Goal: Transaction & Acquisition: Purchase product/service

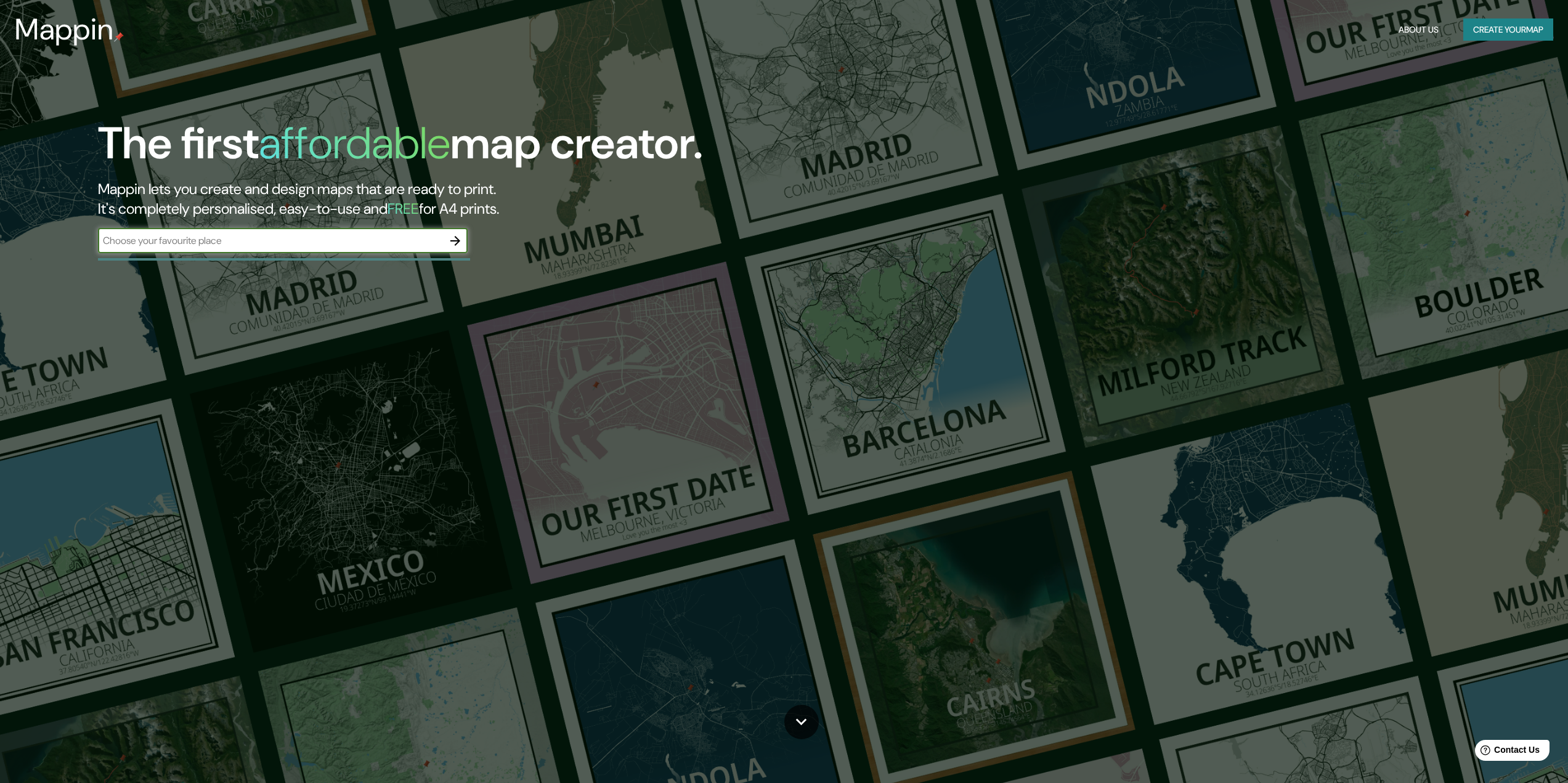
click at [1045, 27] on button "Create your map" at bounding box center [1508, 29] width 90 height 23
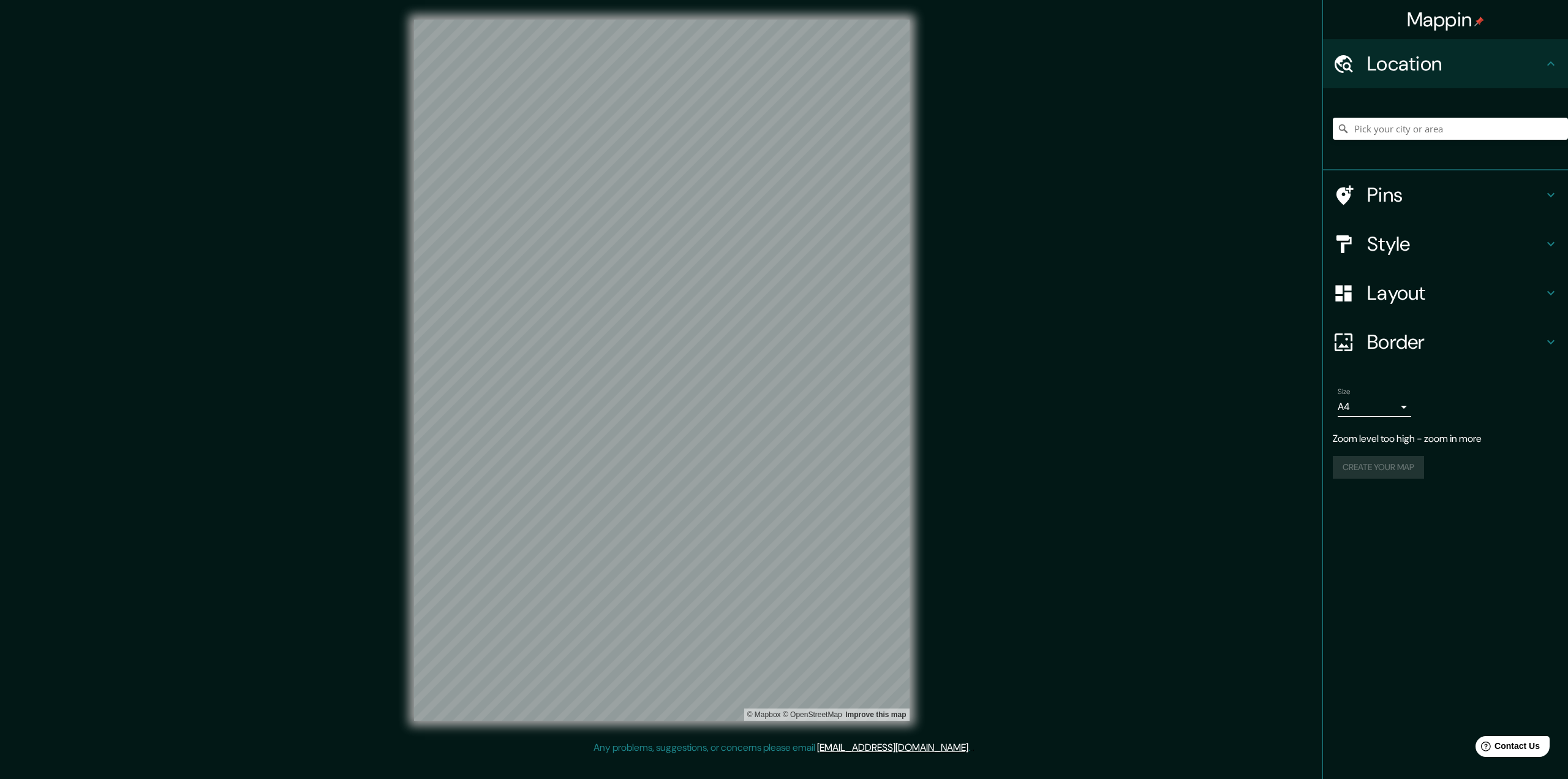
click at [1039, 63] on h4 "Location" at bounding box center [1455, 64] width 176 height 25
click at [1039, 180] on div "Pins" at bounding box center [1445, 195] width 245 height 49
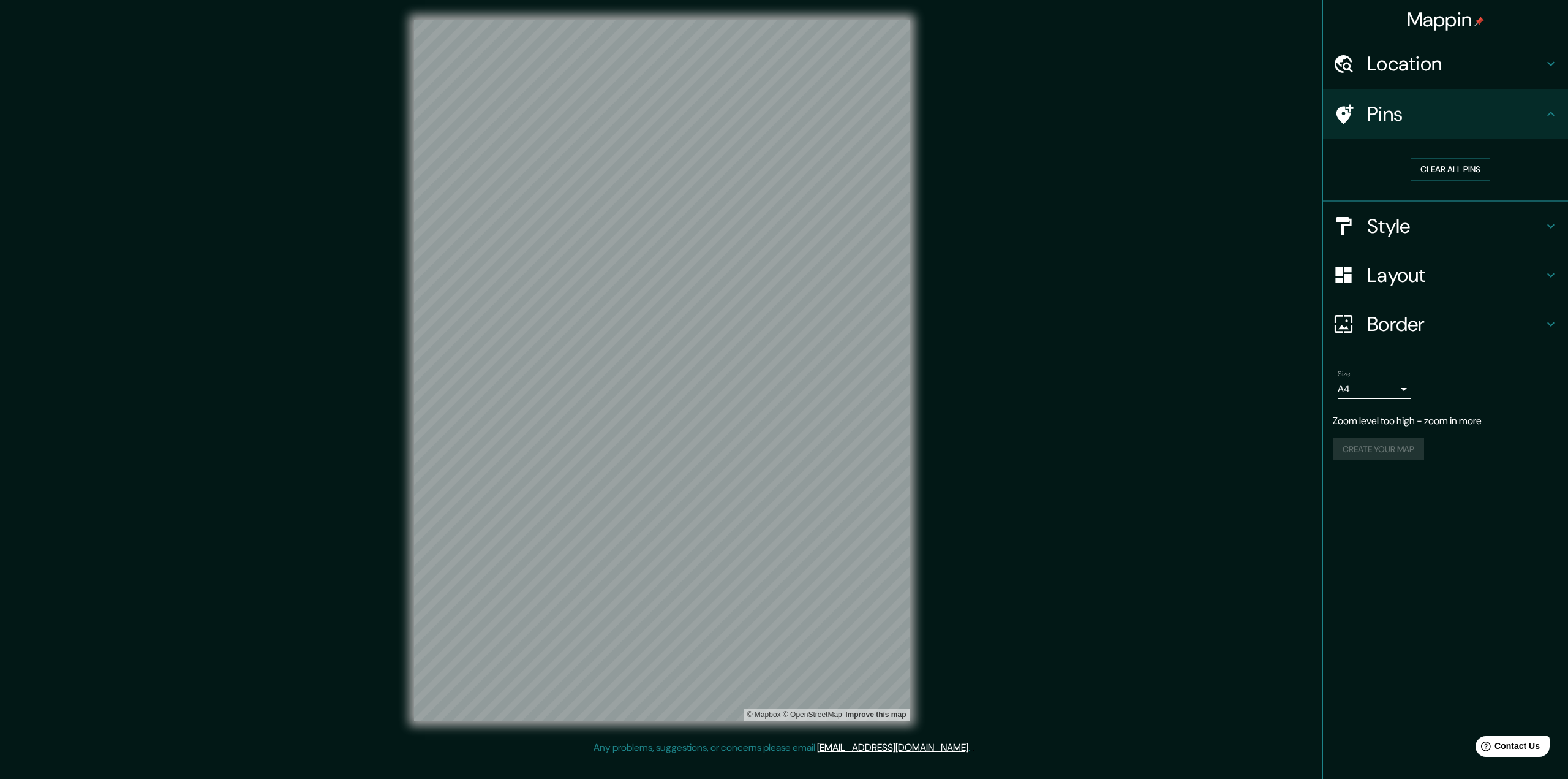
click at [1039, 123] on h4 "Pins" at bounding box center [1455, 114] width 176 height 25
click at [1039, 109] on h4 "Pins" at bounding box center [1455, 114] width 176 height 25
click at [1039, 215] on h4 "Style" at bounding box center [1455, 226] width 176 height 25
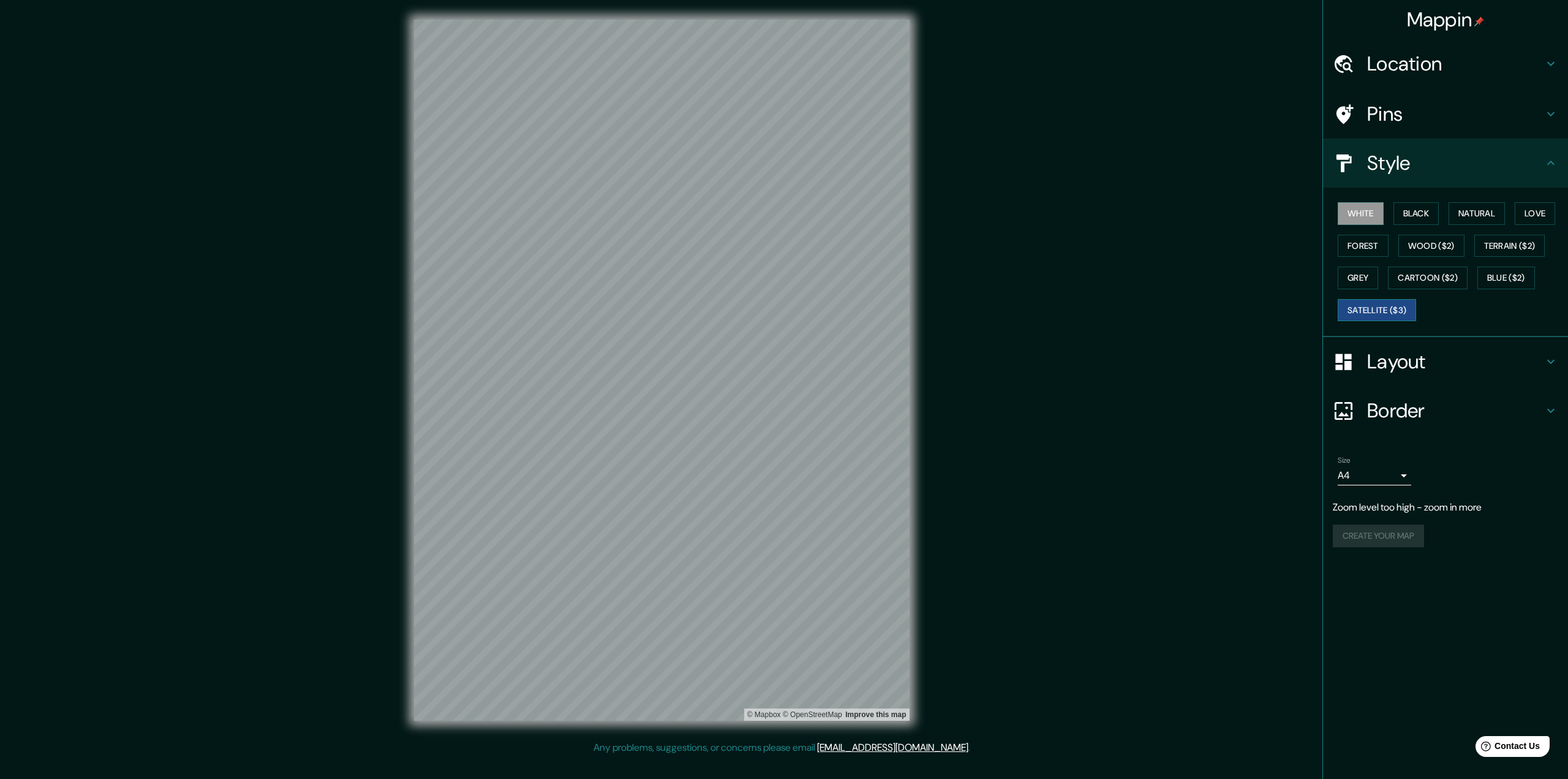
click at [1039, 314] on button "Satellite ($3)" at bounding box center [1377, 310] width 78 height 23
click at [1039, 218] on button "Natural" at bounding box center [1476, 213] width 56 height 23
click at [1039, 215] on button "Black" at bounding box center [1416, 213] width 46 height 23
click at [1039, 217] on button "White" at bounding box center [1361, 213] width 46 height 23
click at [1039, 244] on button "Forest" at bounding box center [1363, 246] width 51 height 23
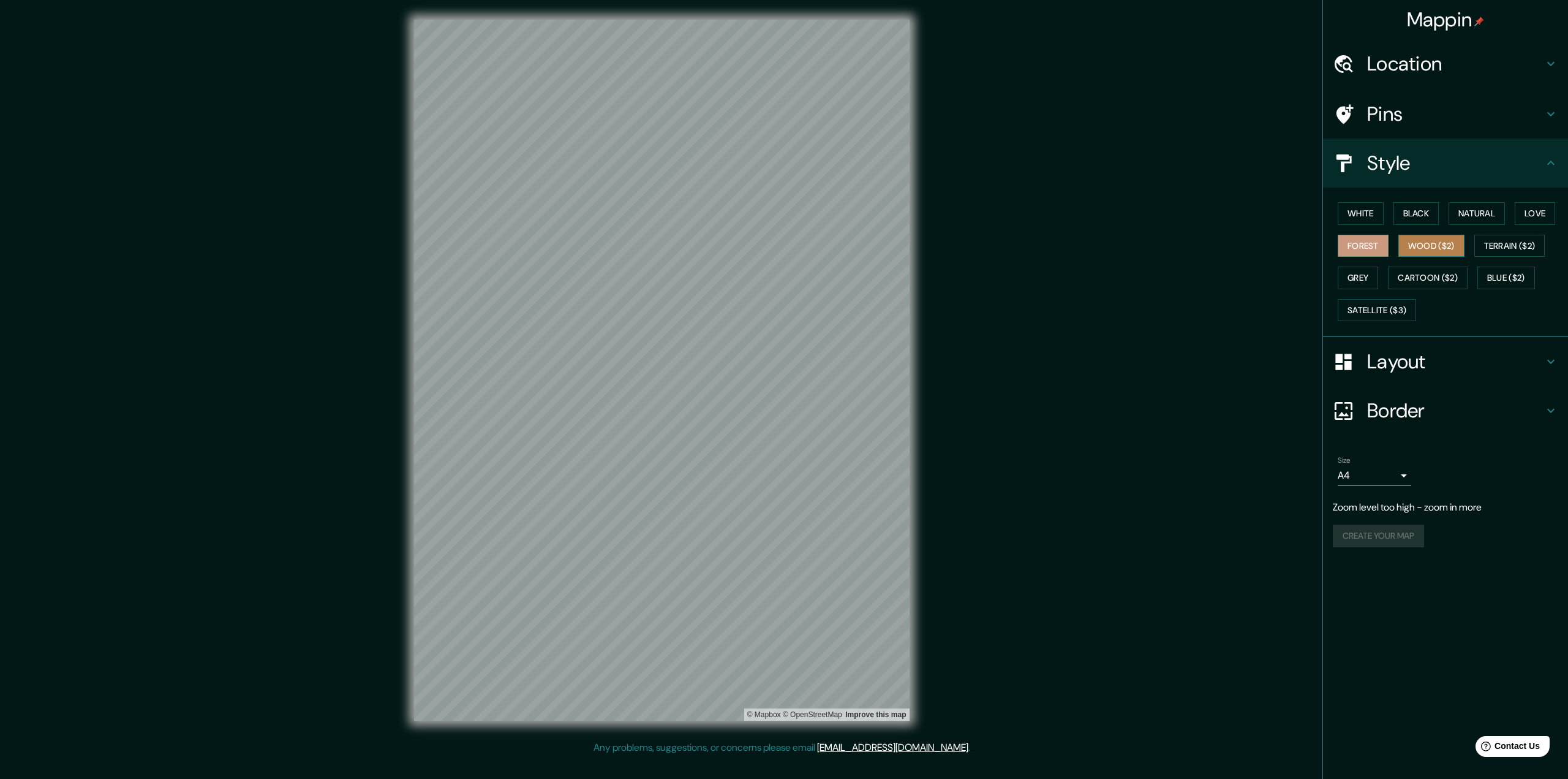
click at [1039, 247] on button "Wood ($2)" at bounding box center [1432, 246] width 66 height 23
click at [1039, 249] on button "Terrain ($2)" at bounding box center [1510, 246] width 71 height 23
click at [1039, 277] on button "Blue ($2)" at bounding box center [1506, 277] width 58 height 23
click at [1039, 275] on button "Cartoon ($2)" at bounding box center [1428, 277] width 79 height 23
click at [1039, 280] on button "Grey" at bounding box center [1358, 277] width 41 height 23
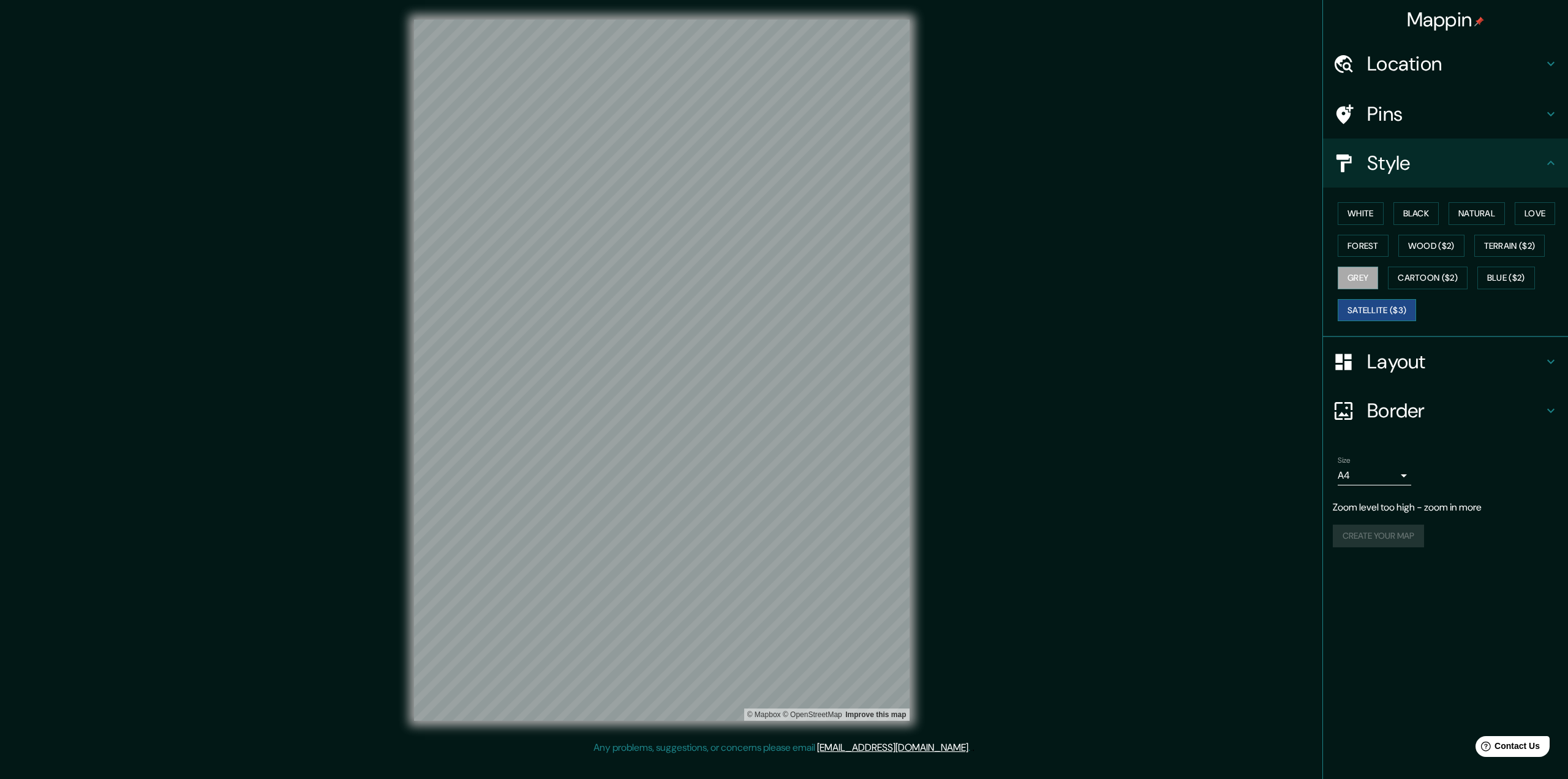
click at [1039, 317] on button "Satellite ($3)" at bounding box center [1377, 310] width 78 height 23
click at [1039, 250] on button "Terrain ($2)" at bounding box center [1510, 246] width 71 height 23
click at [1039, 245] on button "Wood ($2)" at bounding box center [1432, 246] width 66 height 23
click at [1039, 245] on button "Forest" at bounding box center [1363, 246] width 51 height 23
click at [1039, 209] on button "Black" at bounding box center [1416, 213] width 46 height 23
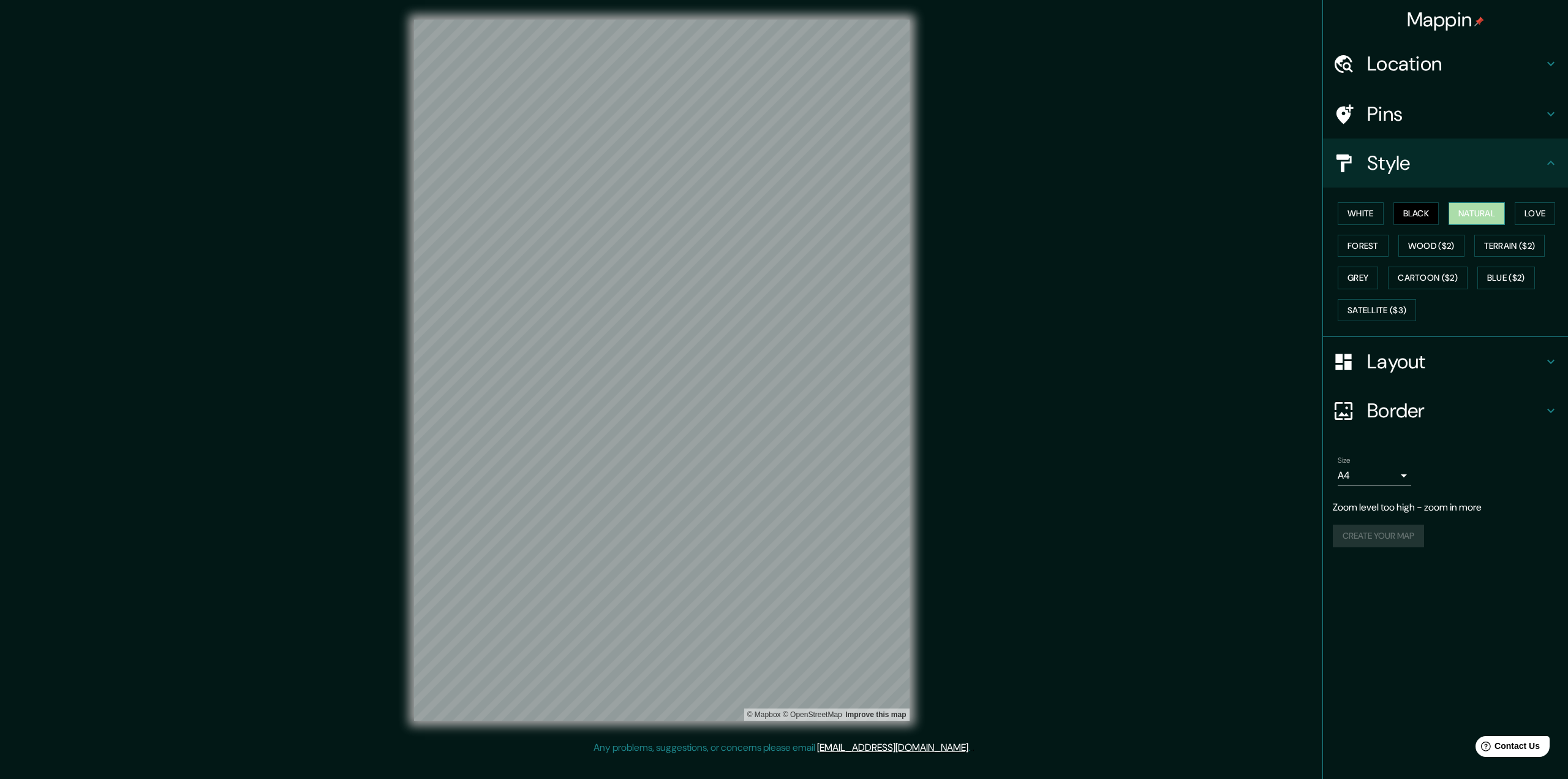
click at [1039, 209] on button "Natural" at bounding box center [1476, 213] width 56 height 23
click at [1039, 236] on button "Terrain ($2)" at bounding box center [1510, 246] width 71 height 23
click at [1039, 217] on button "Natural" at bounding box center [1476, 213] width 56 height 23
click at [1039, 219] on button "Love" at bounding box center [1535, 213] width 41 height 23
click at [1039, 216] on button "Black" at bounding box center [1416, 213] width 46 height 23
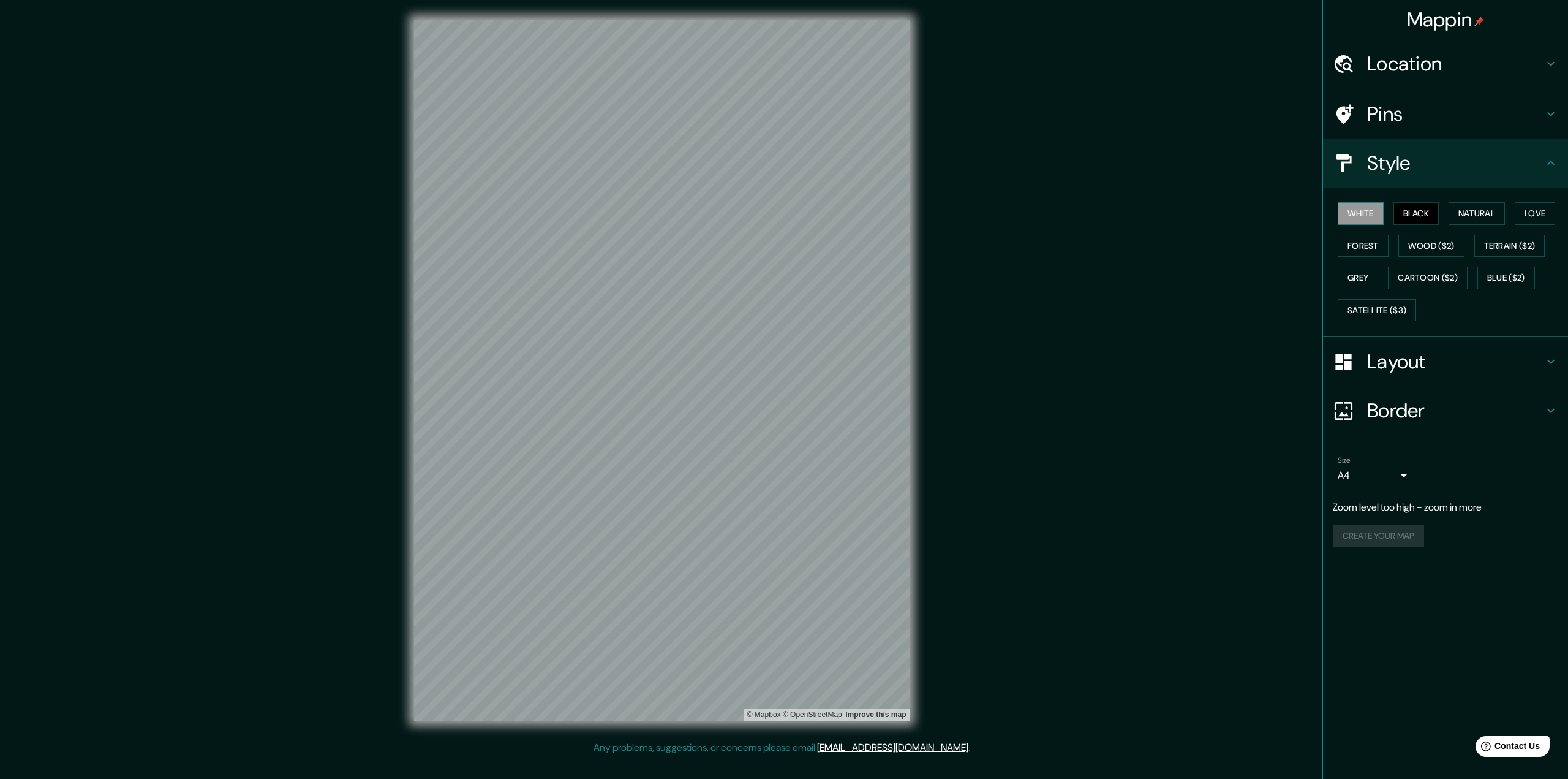
click at [1039, 217] on button "White" at bounding box center [1361, 213] width 46 height 23
click at [1039, 222] on button "Natural" at bounding box center [1476, 213] width 56 height 23
click at [1039, 230] on div "White Black Natural Love Forest Wood ($2) Terrain ($2) Grey Cartoon ($2) Blue (…" at bounding box center [1450, 261] width 235 height 129
click at [1039, 233] on div "White Black Natural Love Forest Wood ($2) Terrain ($2) Grey Cartoon ($2) Blue (…" at bounding box center [1450, 261] width 235 height 129
click at [1039, 240] on button "Terrain ($2)" at bounding box center [1510, 246] width 71 height 23
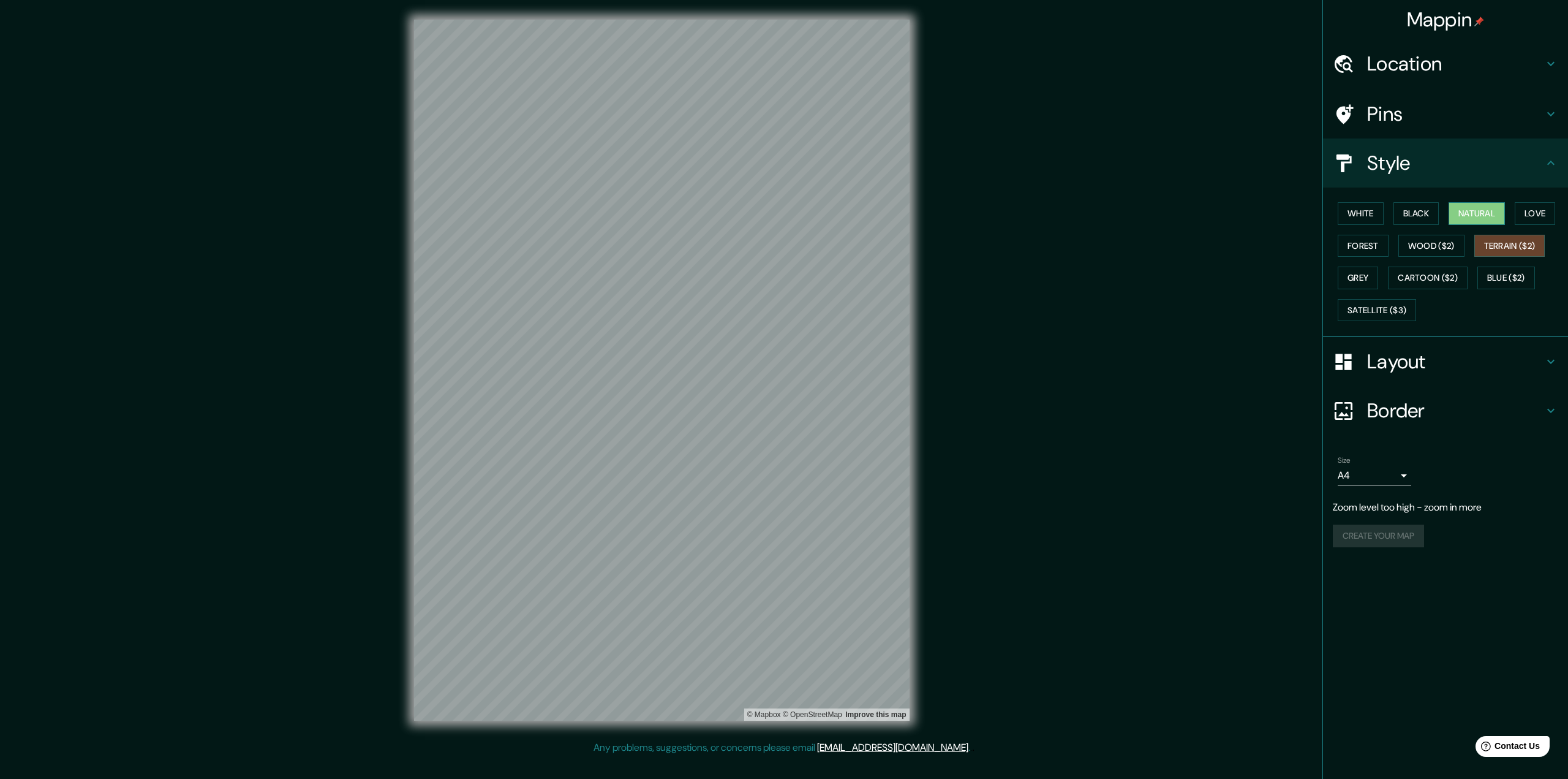
click at [1039, 220] on button "Natural" at bounding box center [1476, 213] width 56 height 23
click at [1039, 276] on button "Blue ($2)" at bounding box center [1506, 277] width 58 height 23
click at [1039, 245] on button "Terrain ($2)" at bounding box center [1510, 246] width 71 height 23
click at [1039, 257] on div "White Black Natural Love Forest Wood ($2) Terrain ($2) Grey Cartoon ($2) Blue (…" at bounding box center [1450, 261] width 235 height 129
click at [1039, 253] on button "Wood ($2)" at bounding box center [1432, 246] width 66 height 23
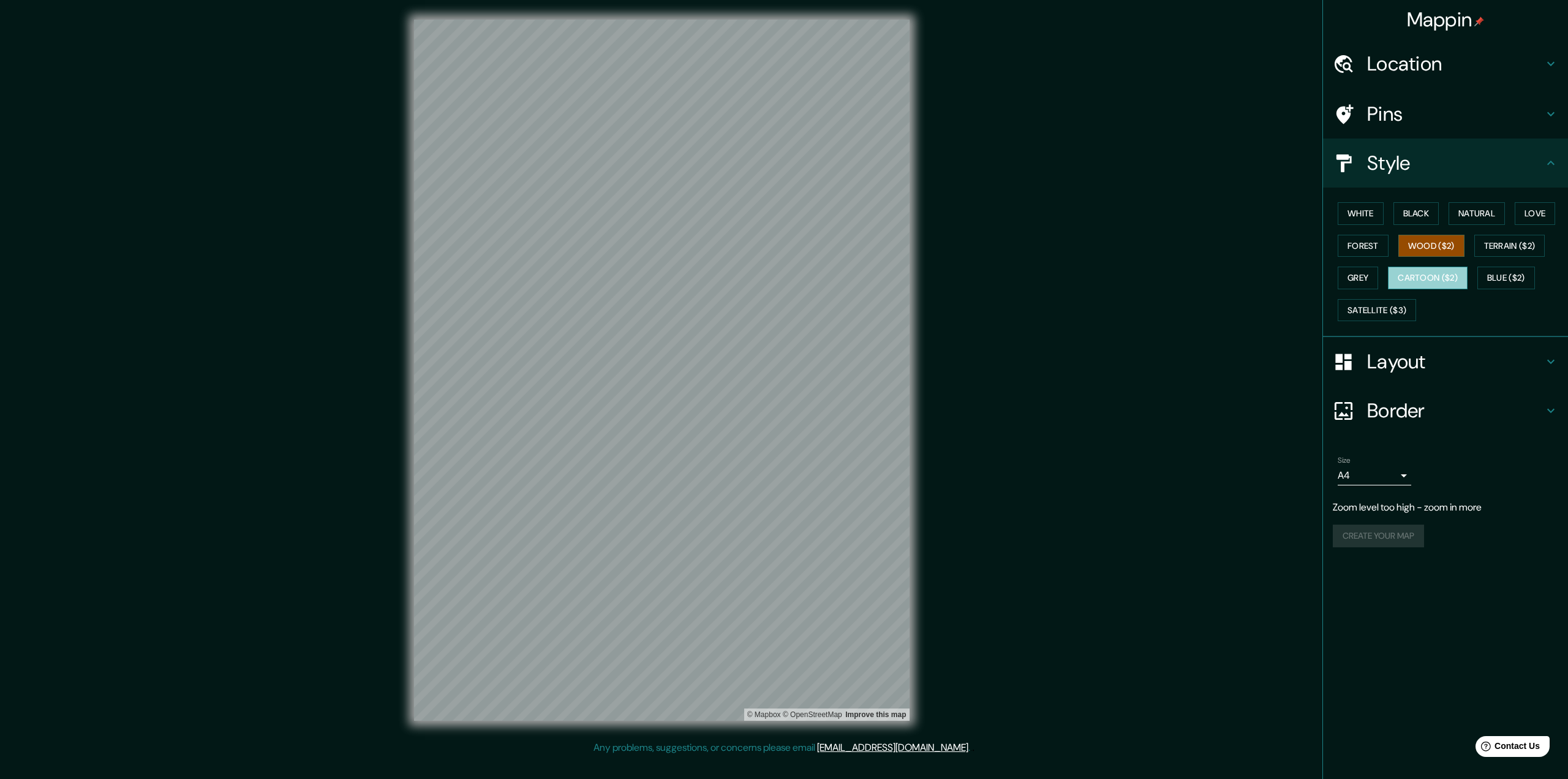
click at [1039, 281] on button "Cartoon ($2)" at bounding box center [1428, 277] width 79 height 23
click at [1039, 275] on button "Blue ($2)" at bounding box center [1506, 277] width 58 height 23
click at [1039, 278] on button "Grey" at bounding box center [1358, 277] width 41 height 23
click at [1039, 314] on button "Satellite ($3)" at bounding box center [1377, 310] width 78 height 23
click at [1039, 281] on button "Grey" at bounding box center [1358, 277] width 41 height 23
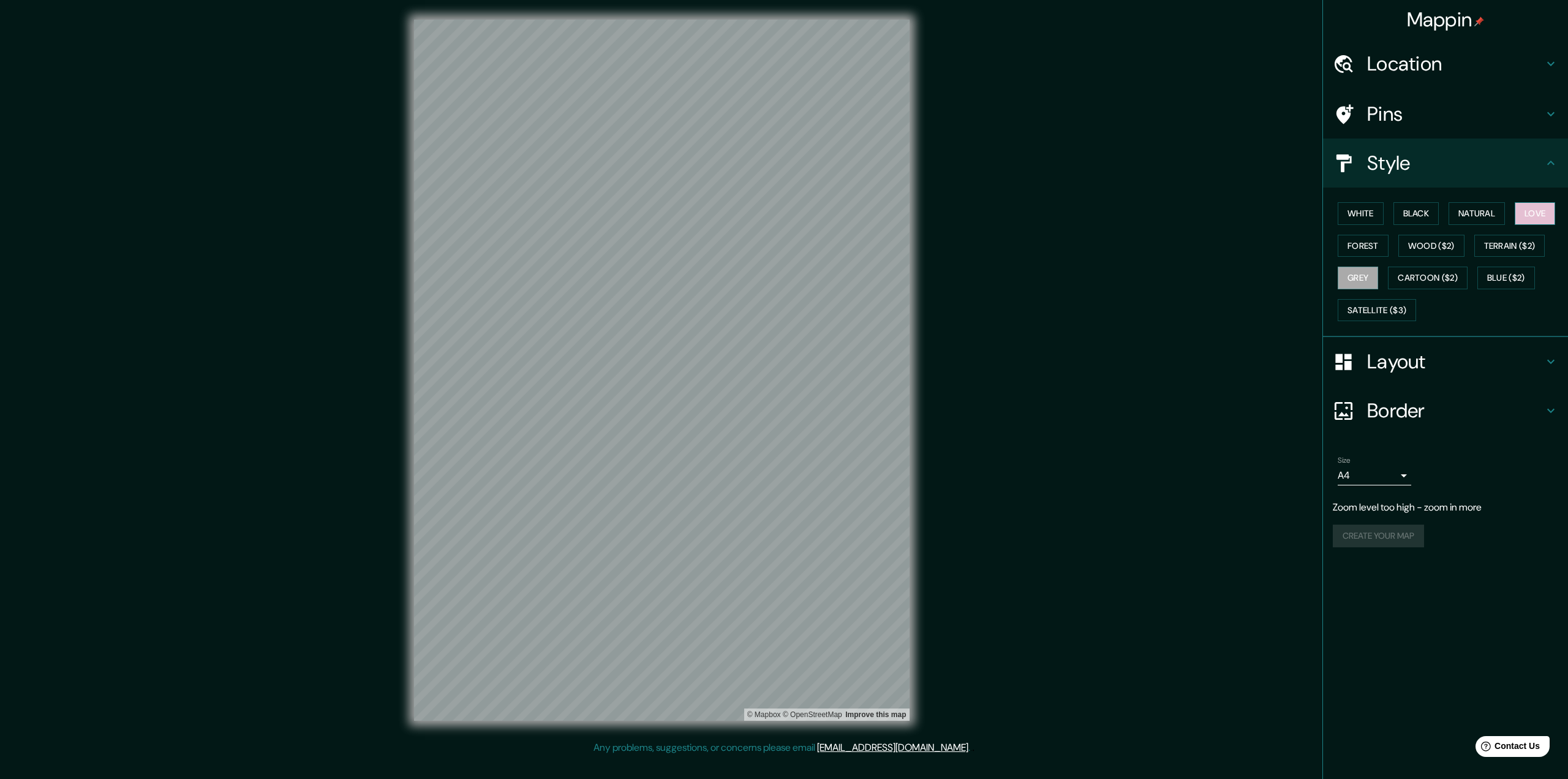
click at [1039, 220] on button "Love" at bounding box center [1535, 213] width 41 height 23
click at [1039, 216] on button "Natural" at bounding box center [1476, 213] width 56 height 23
click at [1039, 219] on button "Love" at bounding box center [1535, 213] width 41 height 23
click at [1039, 212] on button "Black" at bounding box center [1416, 213] width 46 height 23
click at [1039, 217] on button "White" at bounding box center [1361, 213] width 46 height 23
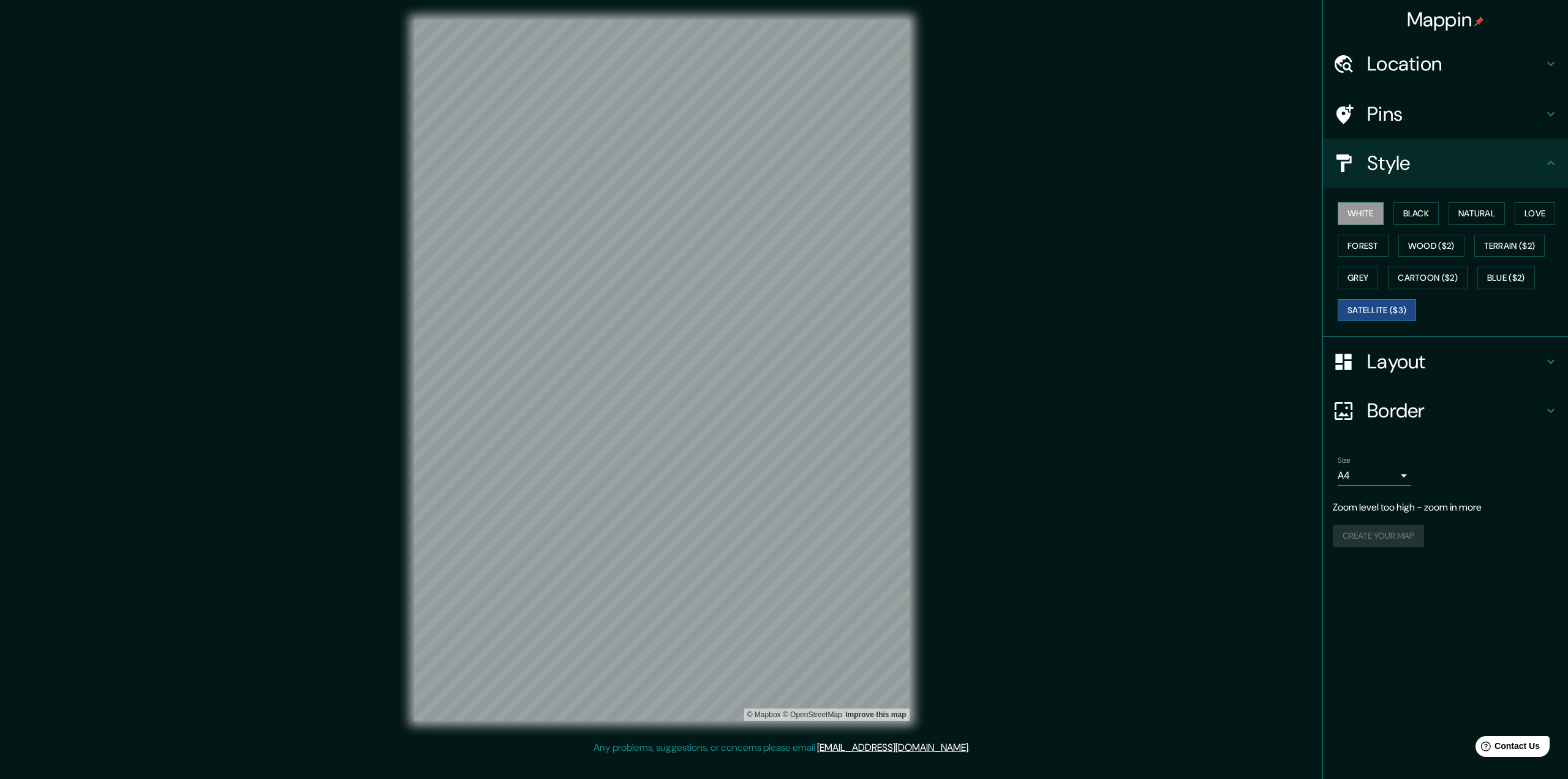
click at [1039, 311] on button "Satellite ($3)" at bounding box center [1377, 310] width 78 height 23
click at [1039, 283] on button "Cartoon ($2)" at bounding box center [1428, 277] width 79 height 23
click at [1039, 270] on button "Grey" at bounding box center [1358, 277] width 41 height 23
click at [1039, 222] on button "Black" at bounding box center [1416, 213] width 46 height 23
click at [1039, 273] on button "Blue ($2)" at bounding box center [1506, 277] width 58 height 23
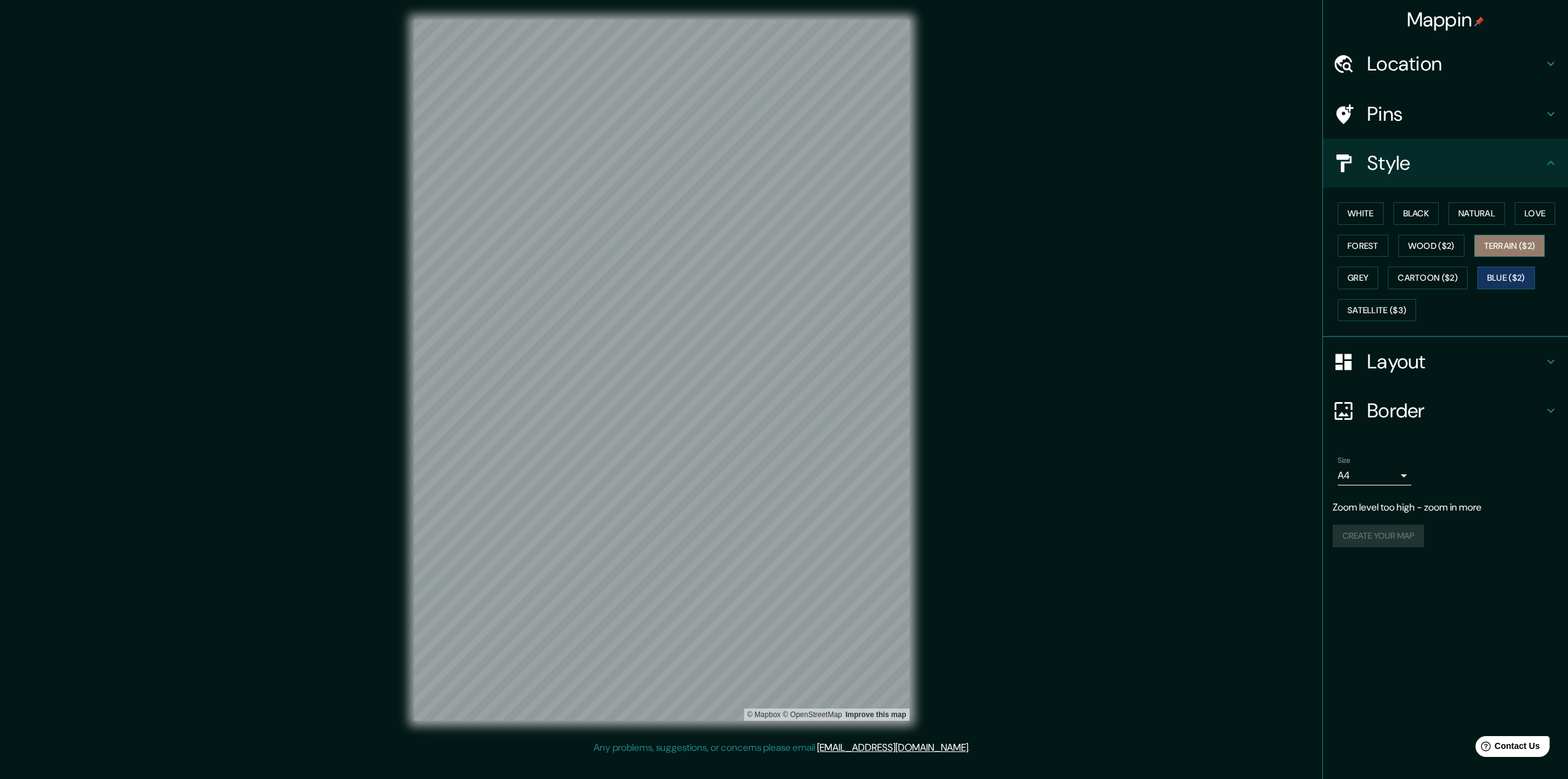
click at [1039, 239] on button "Terrain ($2)" at bounding box center [1510, 246] width 71 height 23
click at [991, 447] on div "Mappin Location Pins Style White Black Natural Love Forest Wood ($2) Terrain ($…" at bounding box center [784, 379] width 1568 height 760
click at [1039, 250] on button "Wood ($2)" at bounding box center [1432, 246] width 66 height 23
click at [1039, 268] on button "Cartoon ($2)" at bounding box center [1428, 277] width 79 height 23
click at [1039, 253] on button "Wood ($2)" at bounding box center [1432, 246] width 66 height 23
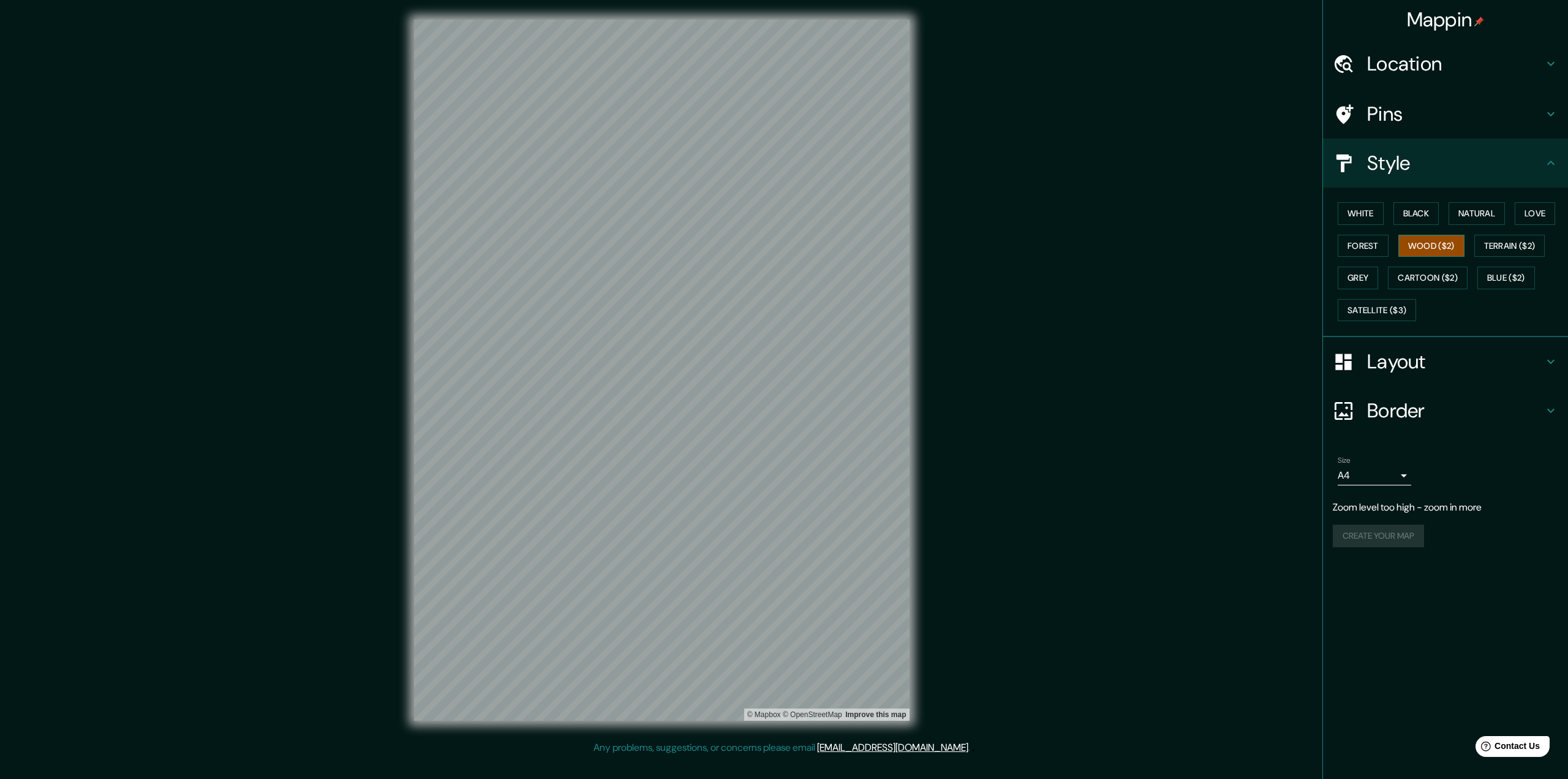
click at [1039, 244] on button "Wood ($2)" at bounding box center [1432, 246] width 66 height 23
click at [1039, 358] on h4 "Layout" at bounding box center [1455, 361] width 176 height 25
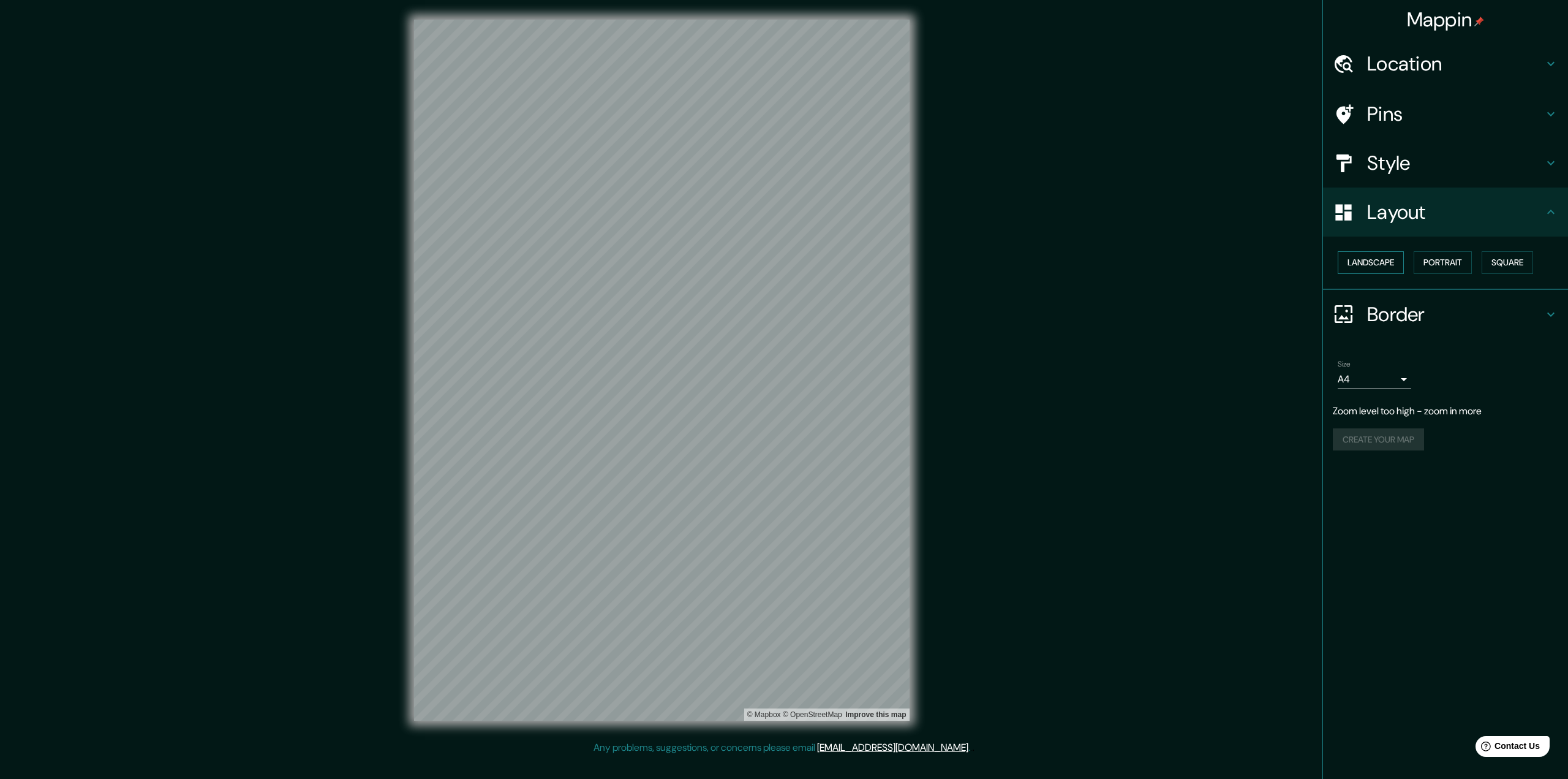
click at [1039, 261] on button "Landscape" at bounding box center [1371, 262] width 66 height 23
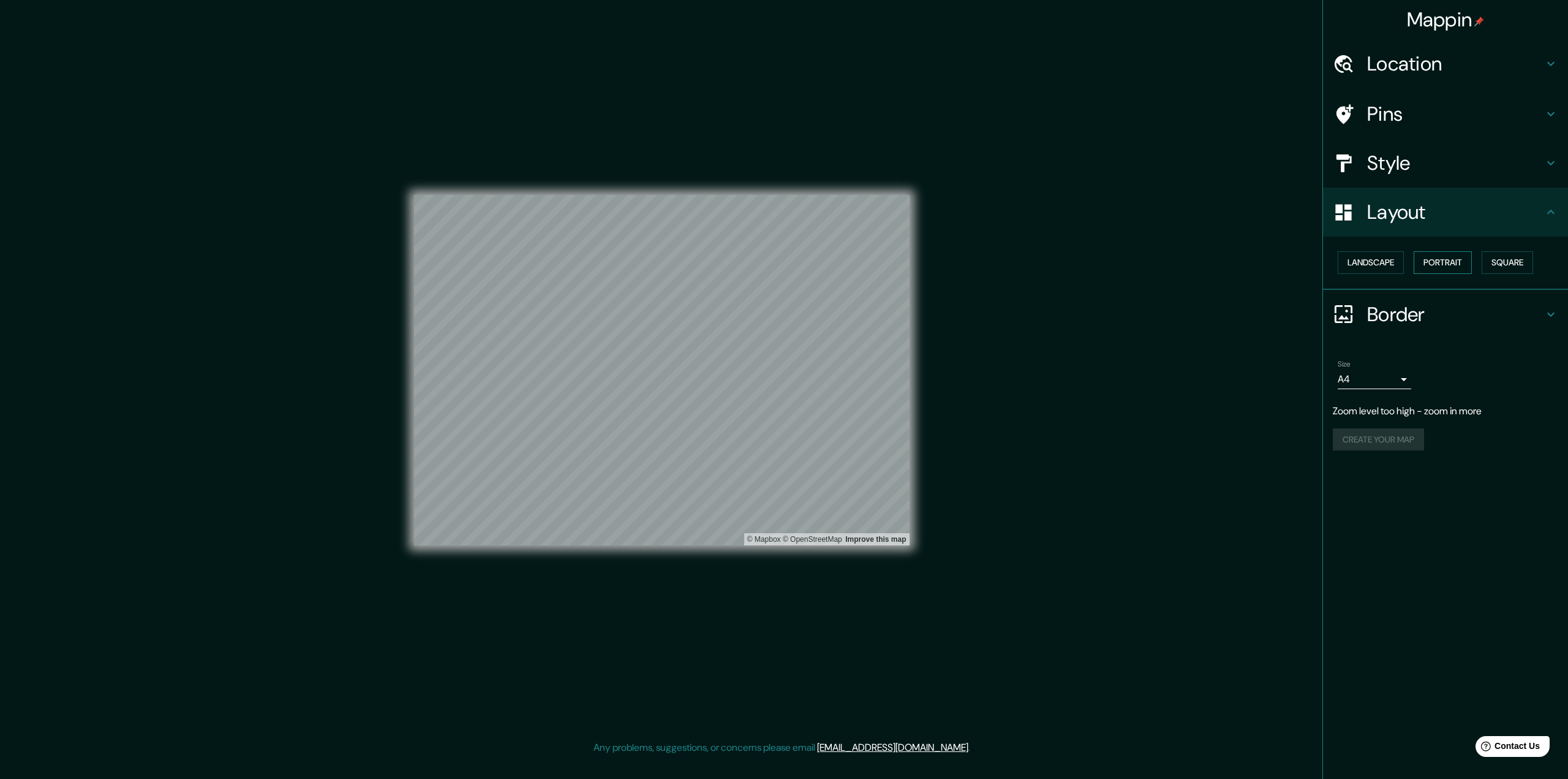
click at [1039, 262] on button "Portrait" at bounding box center [1443, 262] width 58 height 23
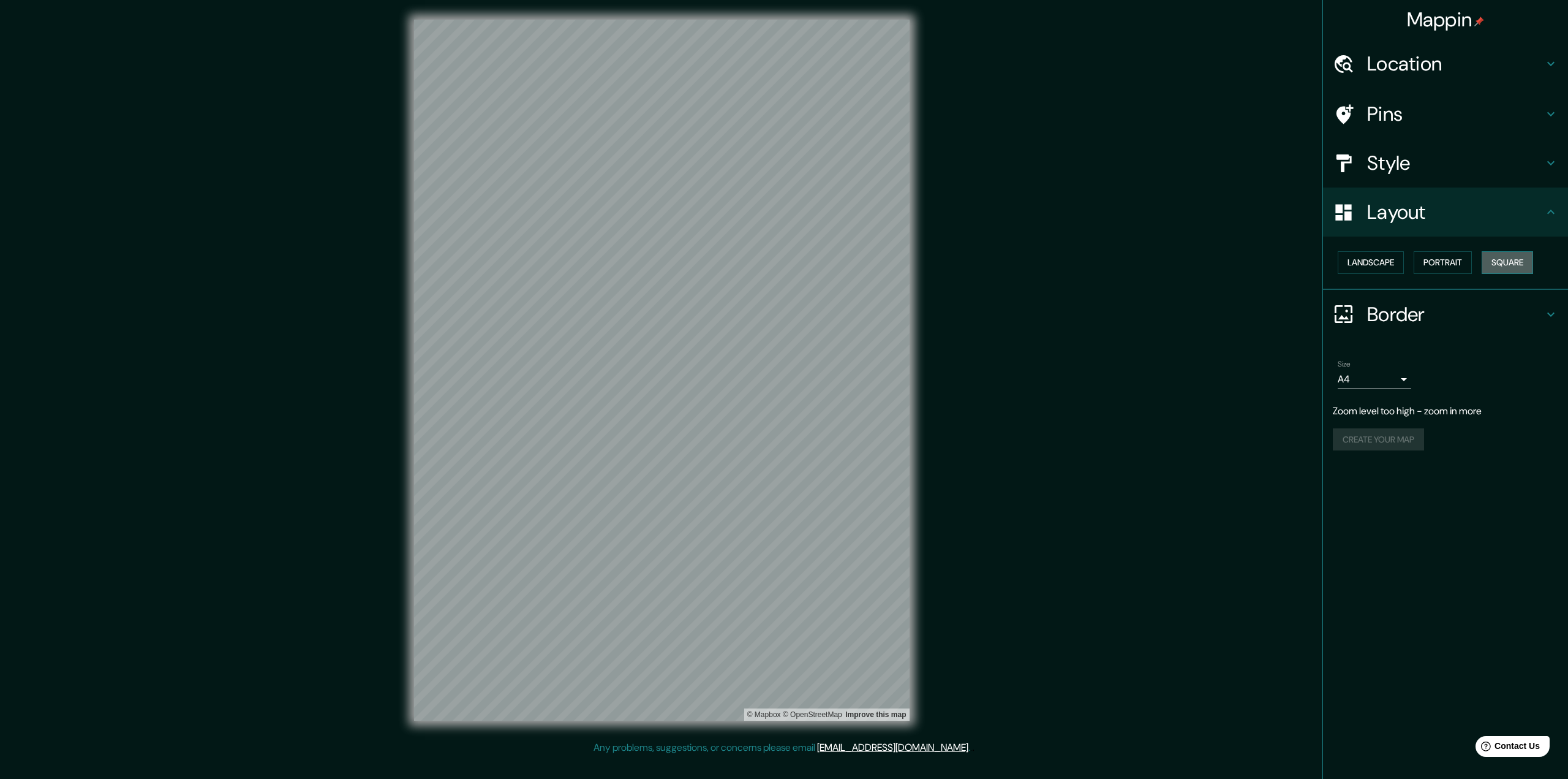
click at [1039, 266] on button "Square" at bounding box center [1508, 262] width 52 height 23
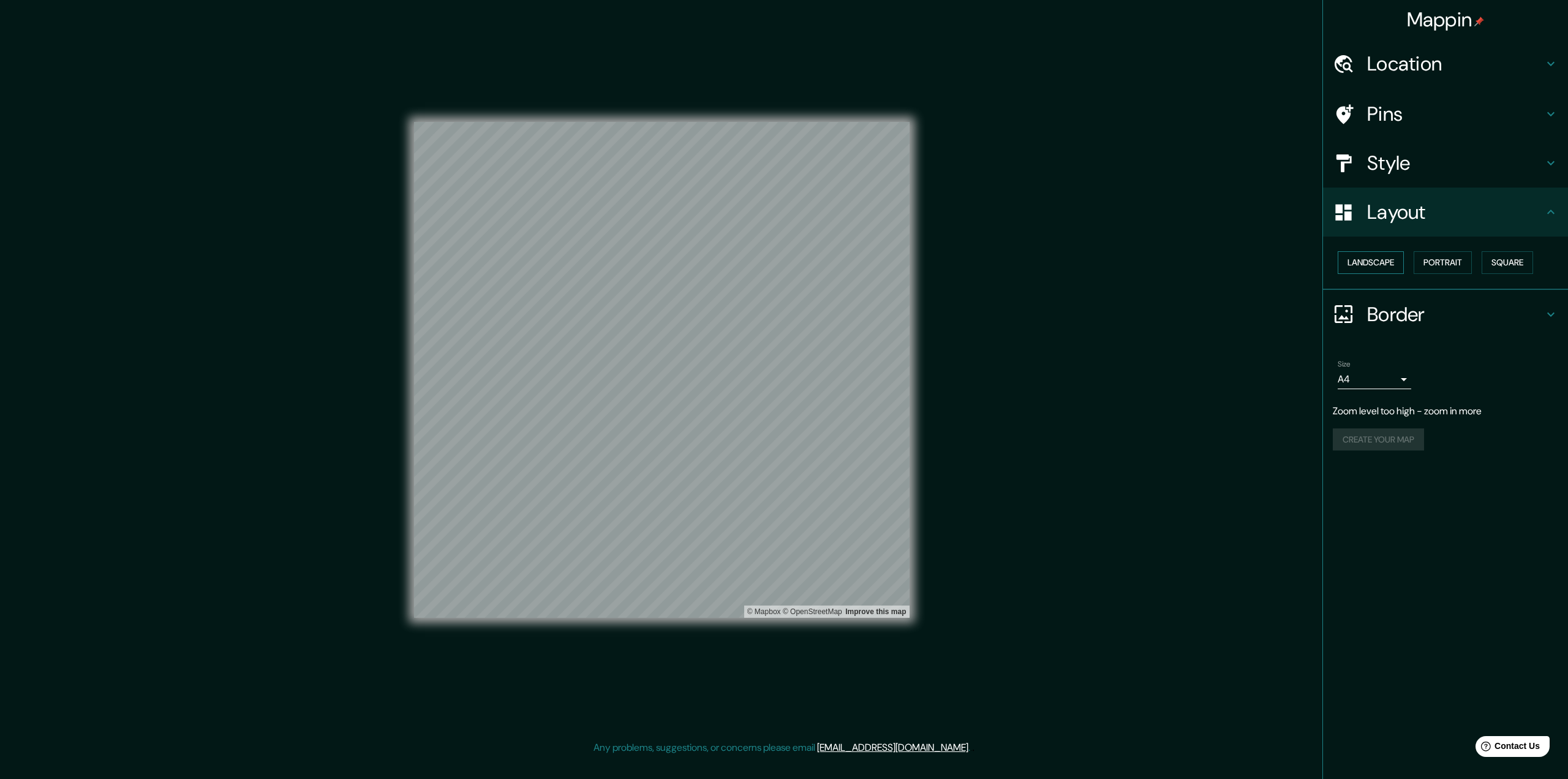
click at [1039, 268] on button "Landscape" at bounding box center [1371, 262] width 66 height 23
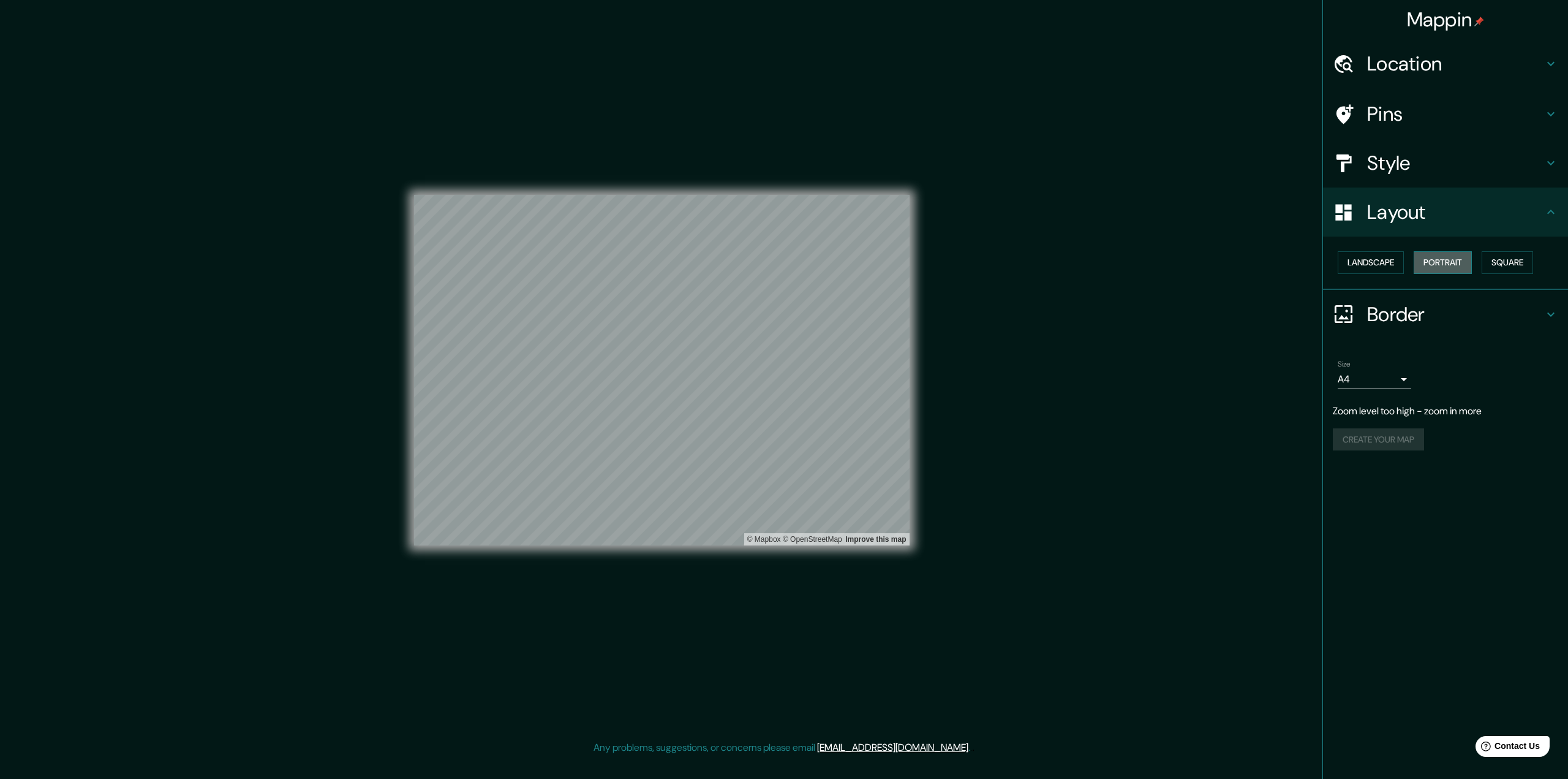
click at [1039, 259] on button "Portrait" at bounding box center [1443, 262] width 58 height 23
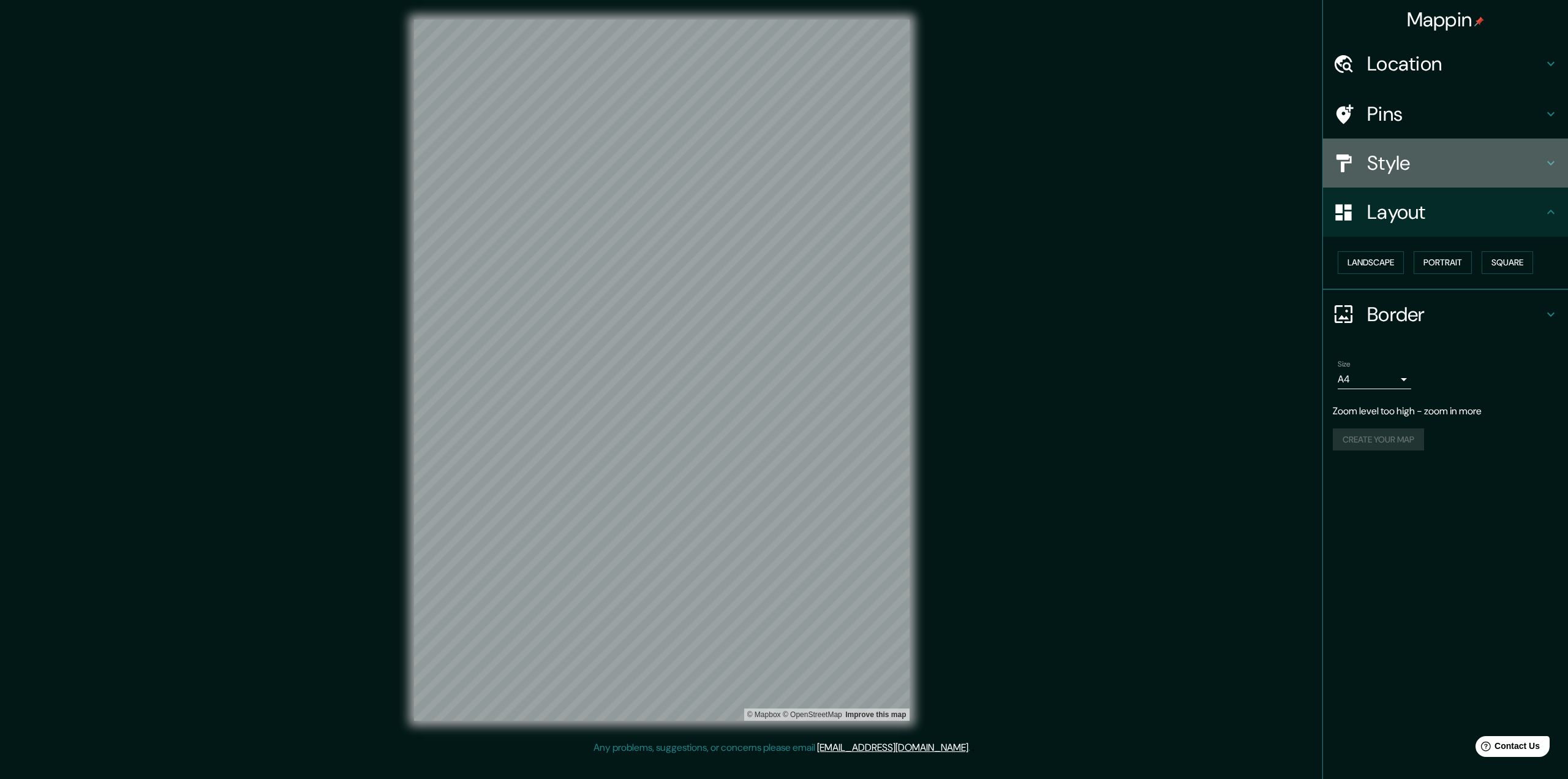
click at [1039, 161] on h4 "Style" at bounding box center [1455, 163] width 176 height 25
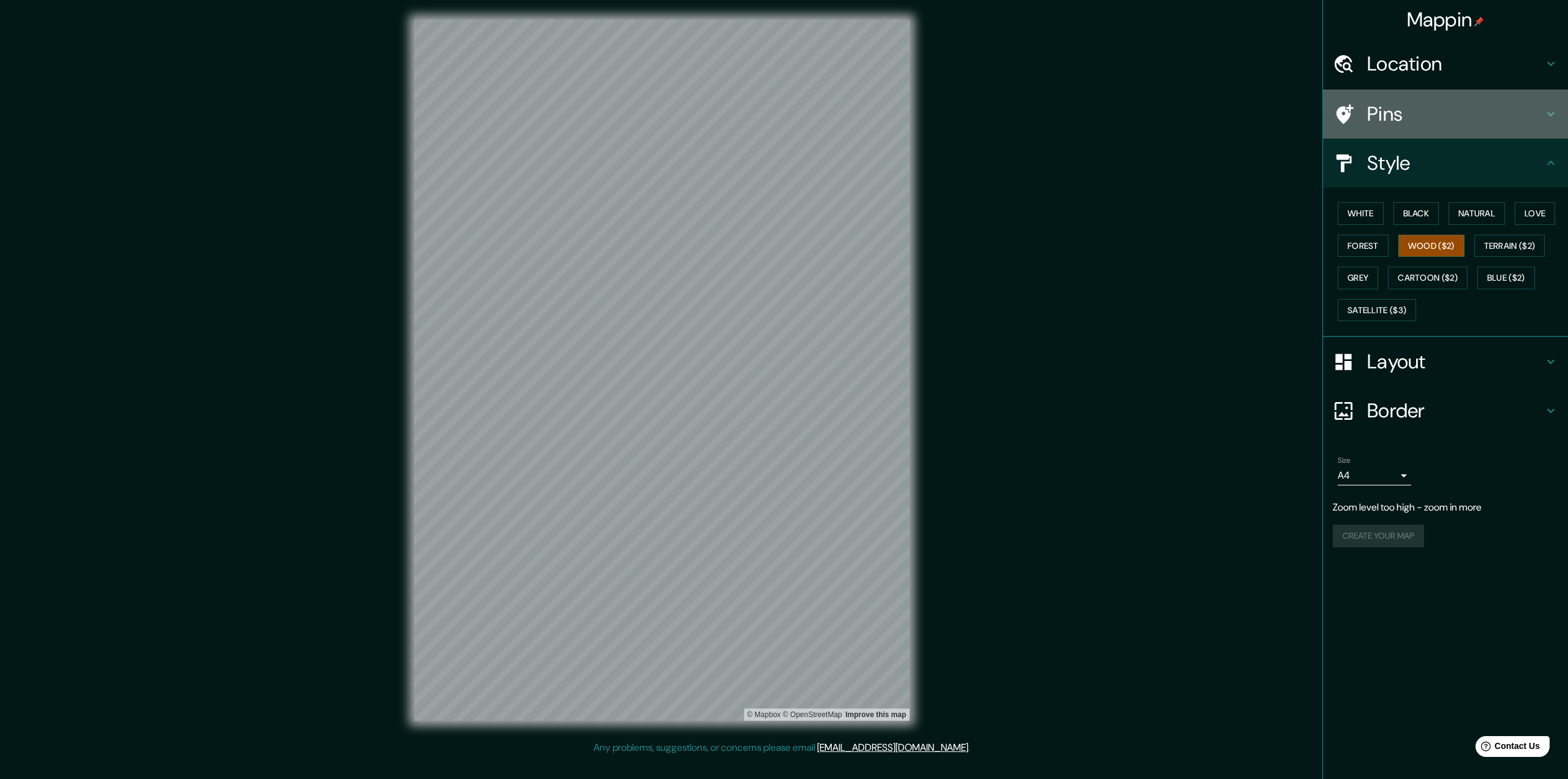
click at [1039, 121] on h4 "Pins" at bounding box center [1455, 114] width 176 height 25
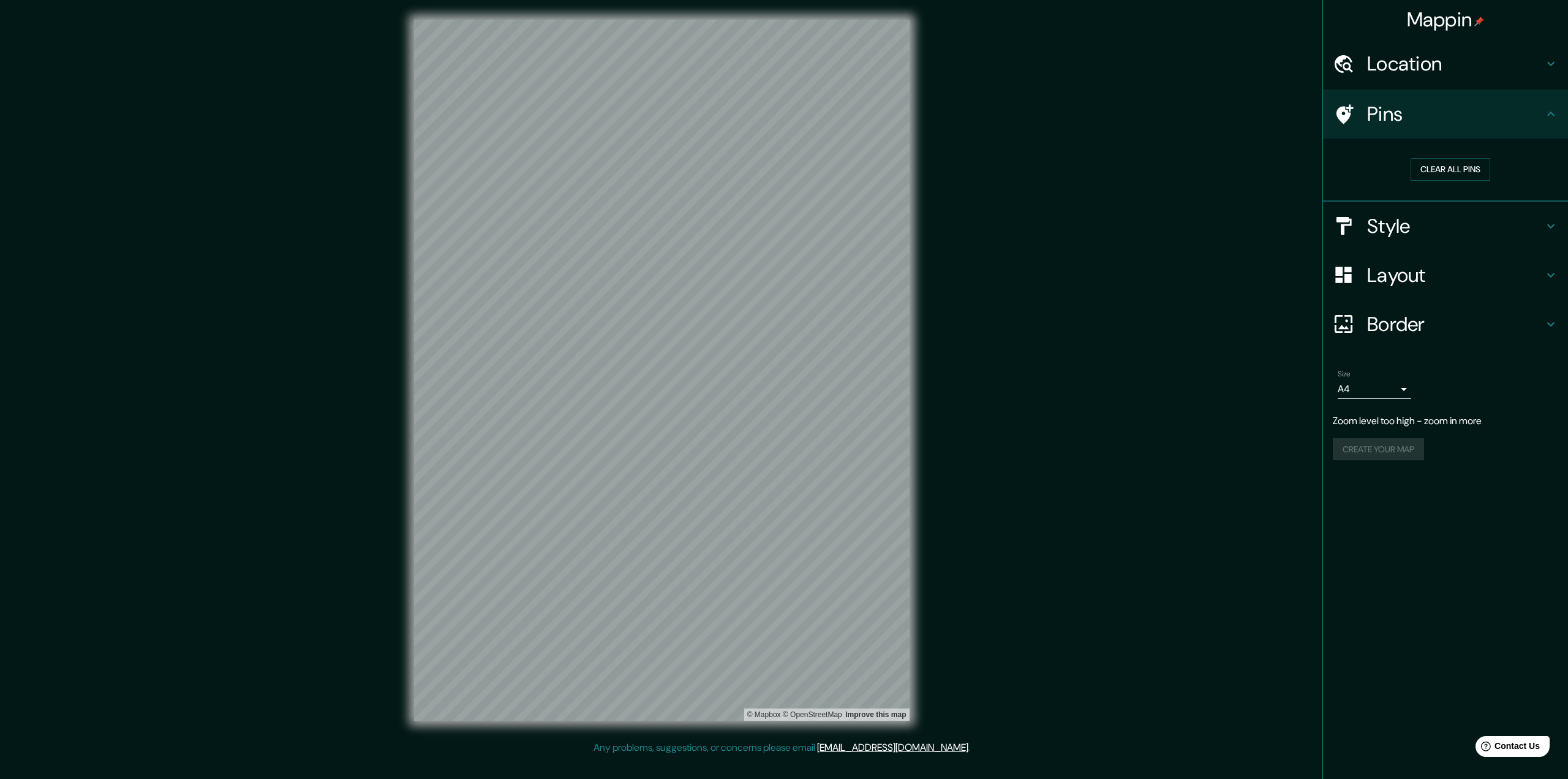
click at [1039, 123] on h4 "Pins" at bounding box center [1455, 114] width 176 height 25
click at [1039, 63] on h4 "Location" at bounding box center [1455, 64] width 176 height 25
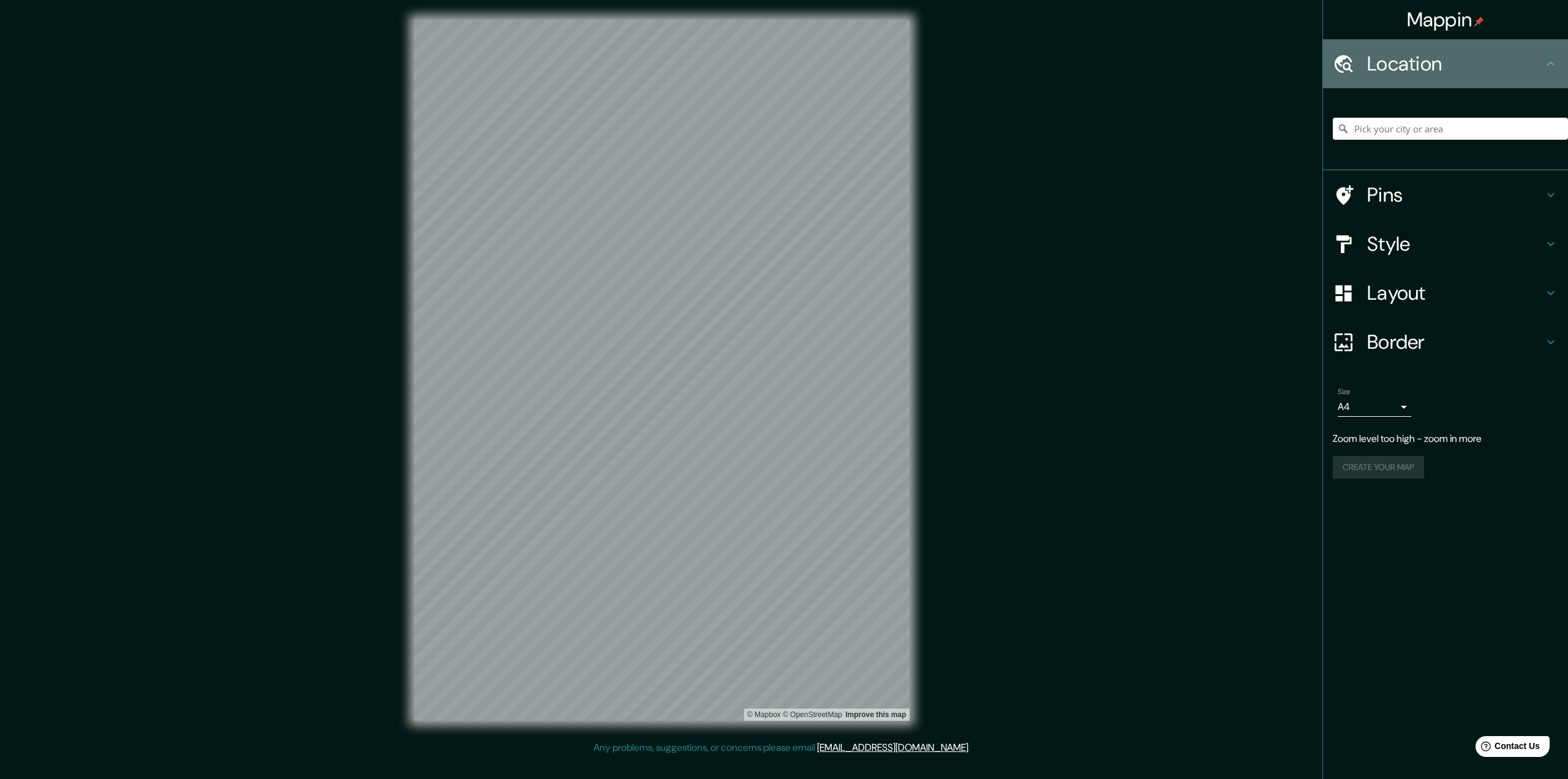
click at [1039, 63] on h4 "Location" at bounding box center [1455, 64] width 176 height 25
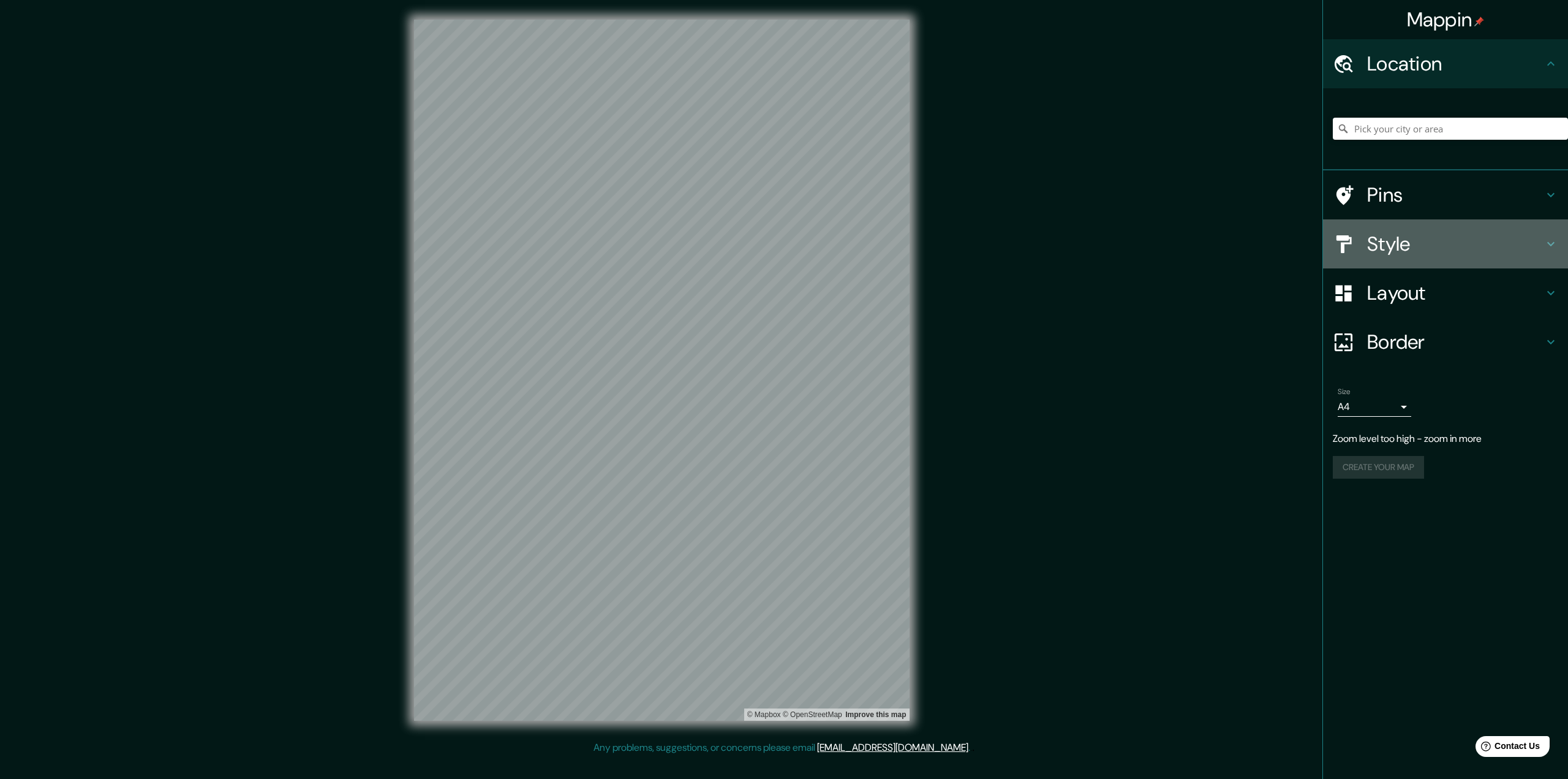
click at [1039, 242] on h4 "Style" at bounding box center [1455, 244] width 176 height 25
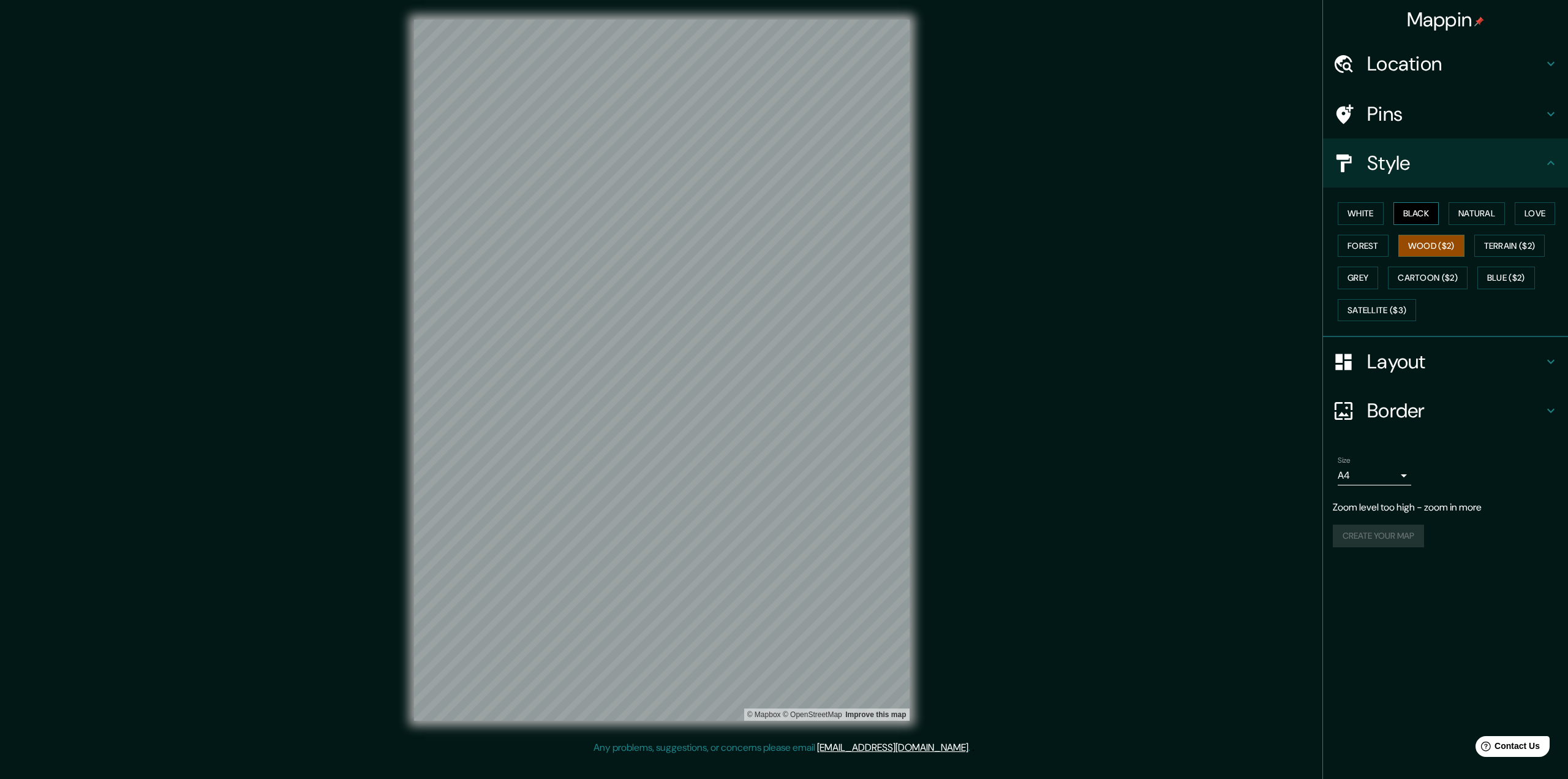
click at [1039, 217] on button "Black" at bounding box center [1416, 213] width 46 height 23
click at [1039, 217] on button "Natural" at bounding box center [1476, 213] width 56 height 23
click at [1039, 216] on button "Love" at bounding box center [1535, 213] width 41 height 23
click at [1039, 219] on button "White" at bounding box center [1361, 213] width 46 height 23
click at [1039, 250] on button "Forest" at bounding box center [1363, 246] width 51 height 23
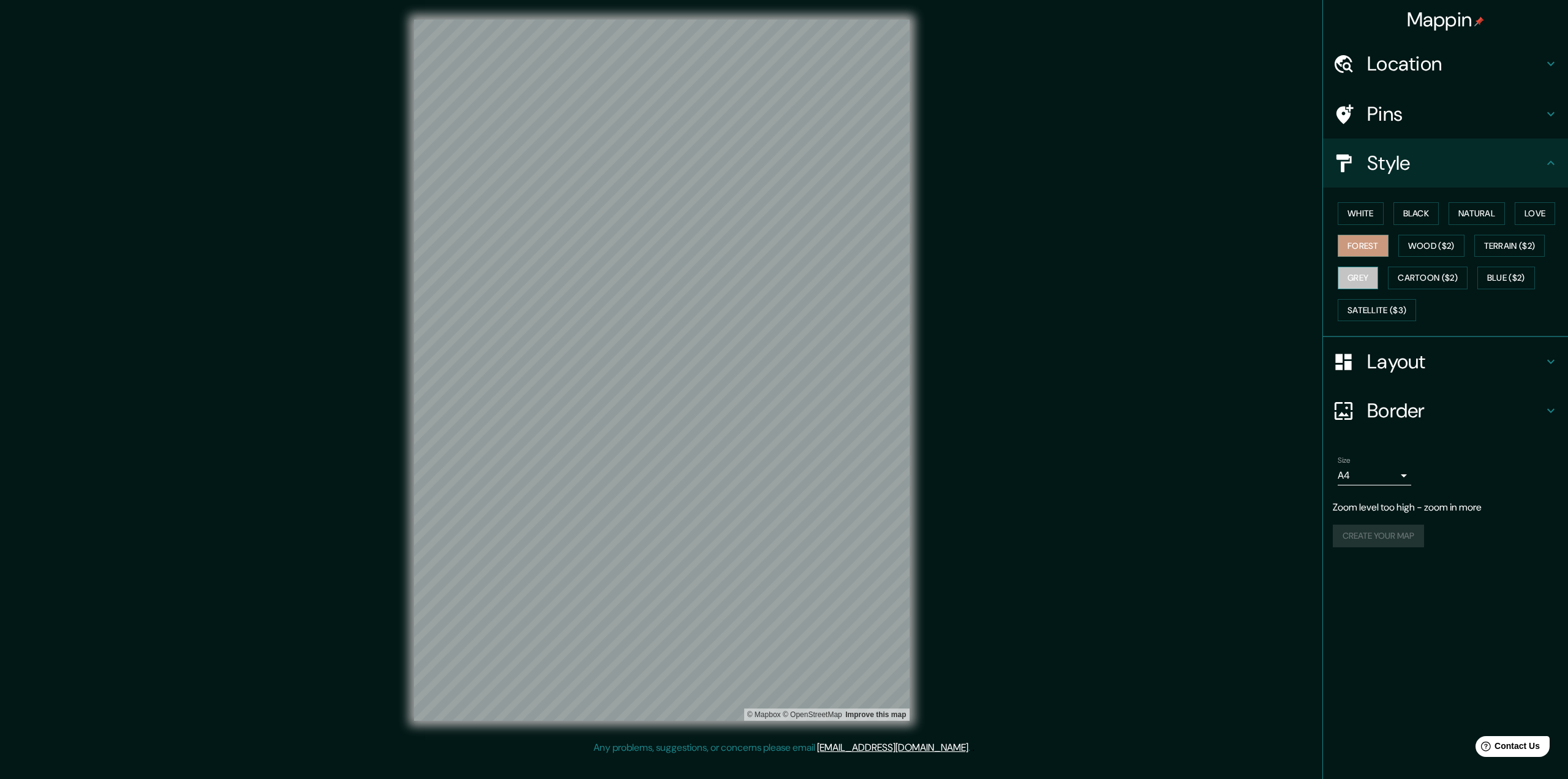
click at [1039, 281] on button "Grey" at bounding box center [1358, 277] width 41 height 23
click at [1039, 317] on button "Satellite ($3)" at bounding box center [1377, 310] width 78 height 23
click at [1039, 277] on button "Cartoon ($2)" at bounding box center [1428, 277] width 79 height 23
click at [1039, 300] on button "Satellite ($3)" at bounding box center [1377, 310] width 78 height 23
click at [1039, 272] on button "Cartoon ($2)" at bounding box center [1428, 277] width 79 height 23
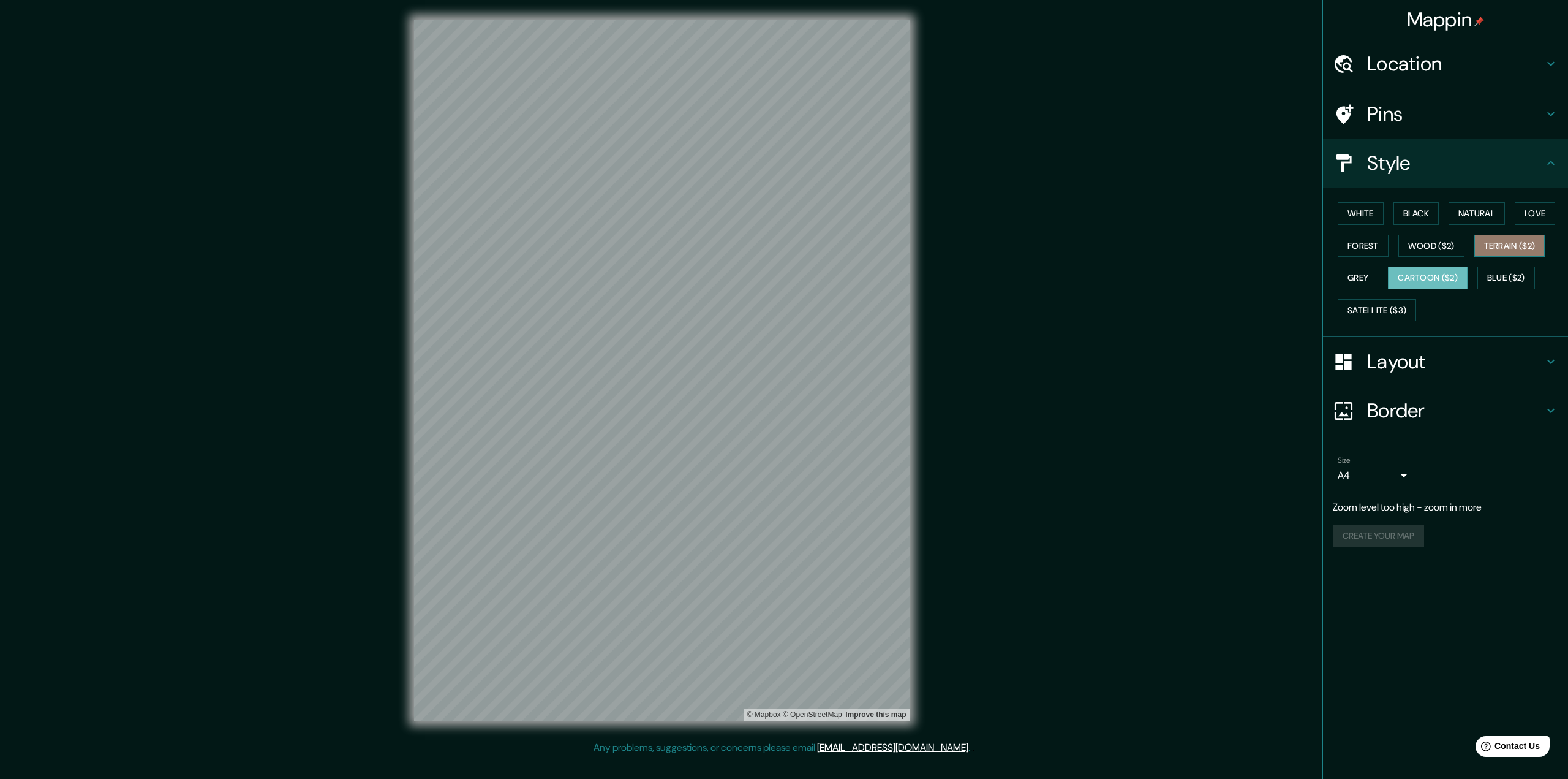
click at [1039, 238] on button "Terrain ($2)" at bounding box center [1510, 246] width 71 height 23
click at [1039, 345] on div "Mappin Location Pins Style White Black Natural Love Forest Wood ($2) Terrain ($…" at bounding box center [784, 379] width 1568 height 760
